Goal: Find specific page/section: Find specific page/section

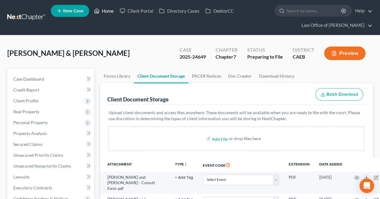
click at [105, 9] on link "Home" at bounding box center [104, 10] width 26 height 11
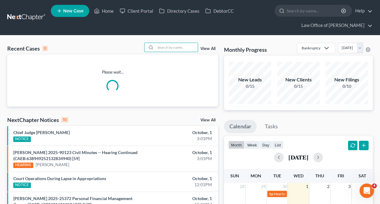
click at [182, 47] on input "search" at bounding box center [177, 47] width 42 height 9
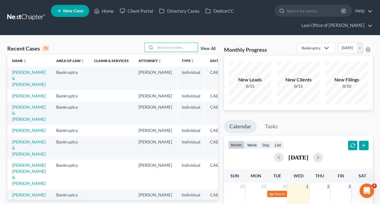
paste input "[PERSON_NAME] -"
type input "[PERSON_NAME]"
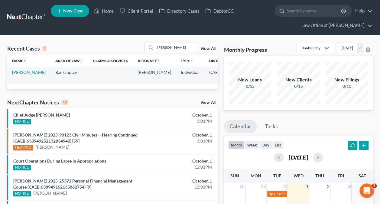
drag, startPoint x: 19, startPoint y: 75, endPoint x: 24, endPoint y: 79, distance: 6.2
click at [24, 79] on td "[PERSON_NAME]" at bounding box center [28, 75] width 43 height 17
click at [24, 75] on link "[PERSON_NAME]" at bounding box center [29, 72] width 34 height 5
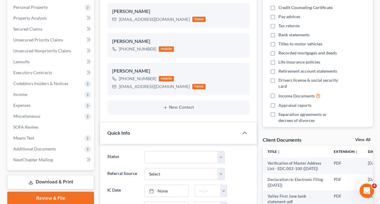
scroll to position [117, 0]
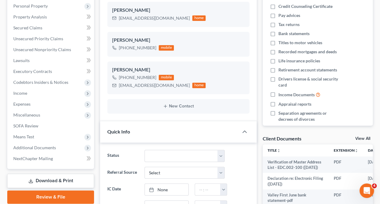
click at [44, 146] on span "Additional Documents" at bounding box center [34, 147] width 43 height 5
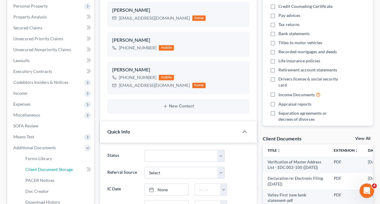
click at [67, 165] on link "Client Document Storage" at bounding box center [58, 169] width 74 height 11
